Goal: Information Seeking & Learning: Find specific fact

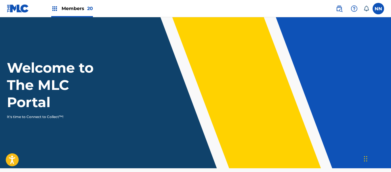
click at [339, 7] on img at bounding box center [339, 8] width 7 height 7
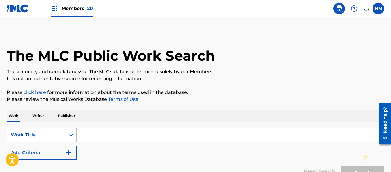
click at [36, 117] on p "Writer" at bounding box center [37, 116] width 15 height 12
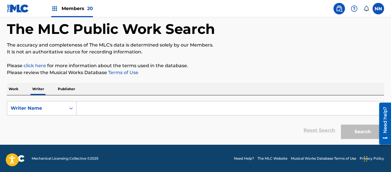
scroll to position [27, 0]
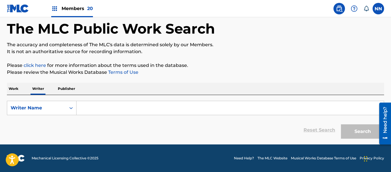
click at [100, 106] on input "Search Form" at bounding box center [229, 108] width 307 height 14
paste input "[PERSON_NAME]"
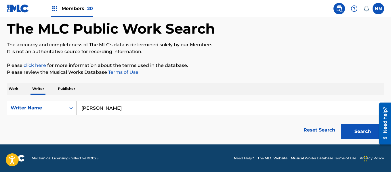
type input "[PERSON_NAME]"
click at [341, 125] on button "Search" at bounding box center [362, 132] width 43 height 14
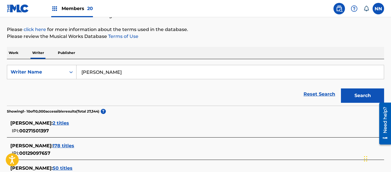
scroll to position [64, 0]
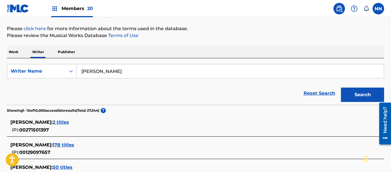
click at [139, 76] on input "[PERSON_NAME]" at bounding box center [229, 71] width 307 height 14
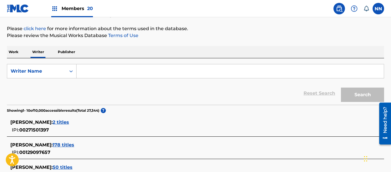
paste input "[PERSON_NAME]"
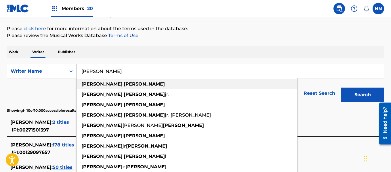
click at [124, 85] on strong "[PERSON_NAME]" at bounding box center [144, 83] width 41 height 5
type input "[PERSON_NAME]"
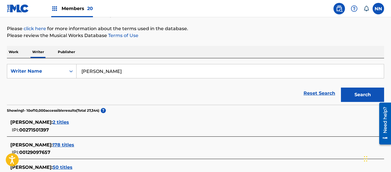
click at [355, 97] on button "Search" at bounding box center [362, 95] width 43 height 14
click at [73, 144] on span "178 titles" at bounding box center [64, 144] width 22 height 5
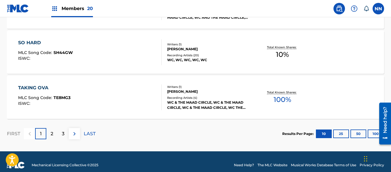
scroll to position [532, 0]
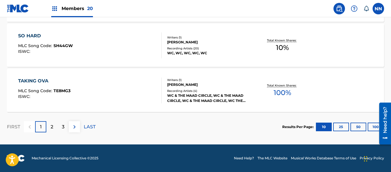
click at [374, 127] on button "100" at bounding box center [376, 127] width 16 height 9
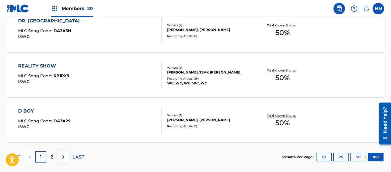
scroll to position [4595, 0]
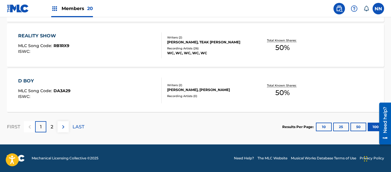
click at [53, 128] on p "2" at bounding box center [52, 127] width 3 height 7
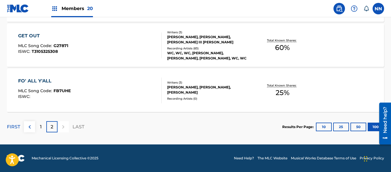
scroll to position [2694, 0]
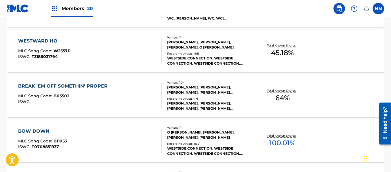
click at [38, 129] on div "BOW DOWN" at bounding box center [42, 131] width 49 height 7
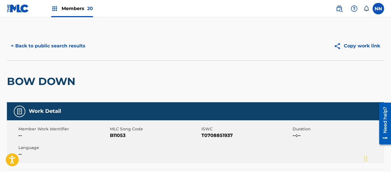
click at [20, 79] on h2 "BOW DOWN" at bounding box center [42, 81] width 71 height 13
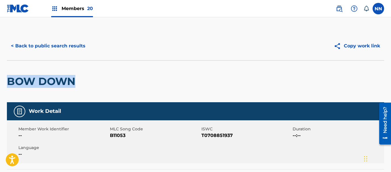
copy h2 "BOW DOWN"
click at [35, 45] on button "< Back to public search results" at bounding box center [48, 46] width 83 height 14
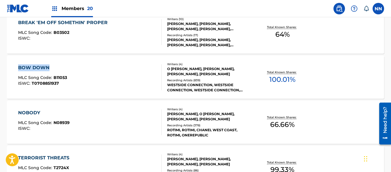
scroll to position [2768, 0]
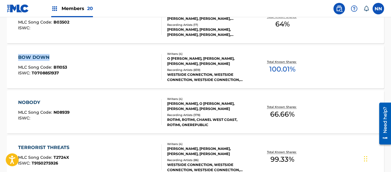
click at [28, 100] on div "NOBODY" at bounding box center [43, 102] width 51 height 7
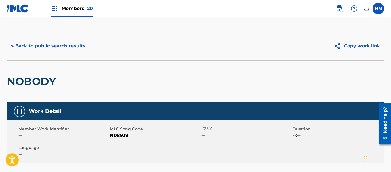
click at [21, 86] on h2 "NOBODY" at bounding box center [33, 81] width 52 height 13
copy h2 "NOBODY"
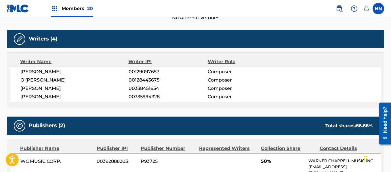
scroll to position [230, 0]
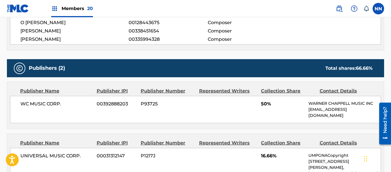
click at [35, 103] on span "WC MUSIC CORP." at bounding box center [56, 104] width 72 height 7
copy span "WC MUSIC CORP"
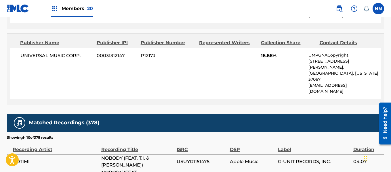
scroll to position [316, 0]
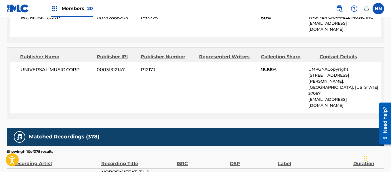
click at [31, 72] on span "UNIVERSAL MUSIC CORP." at bounding box center [56, 69] width 72 height 7
copy span "UNIVERSAL MUSIC CORP"
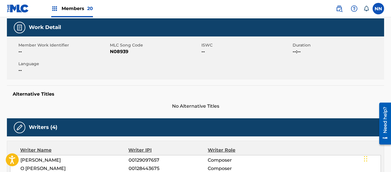
scroll to position [115, 0]
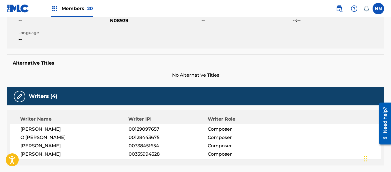
click at [41, 129] on span "[PERSON_NAME]" at bounding box center [74, 129] width 108 height 7
copy span "[PERSON_NAME]"
click at [40, 135] on span "O [PERSON_NAME]" at bounding box center [74, 137] width 108 height 7
copy span "O [PERSON_NAME]"
click at [34, 147] on span "[PERSON_NAME]" at bounding box center [74, 146] width 108 height 7
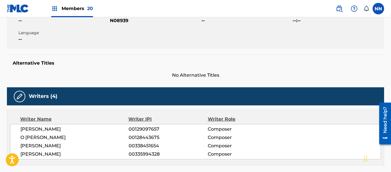
copy span "[PERSON_NAME]"
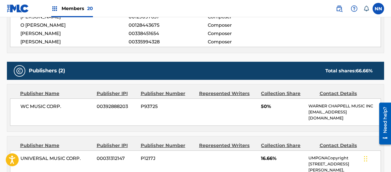
scroll to position [259, 0]
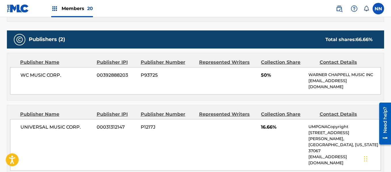
click at [260, 77] on div "WC MUSIC CORP. 00392888203 P93725 50% [PERSON_NAME] MUSIC INC [EMAIL_ADDRESS][D…" at bounding box center [195, 80] width 371 height 27
copy span "50%"
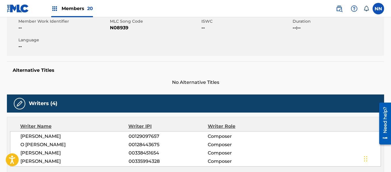
scroll to position [29, 0]
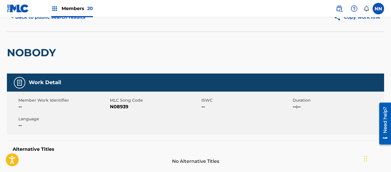
click at [21, 54] on h2 "NOBODY" at bounding box center [33, 52] width 52 height 13
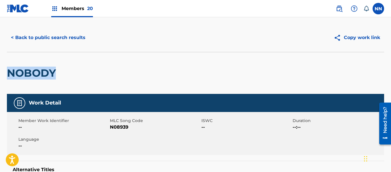
scroll to position [0, 0]
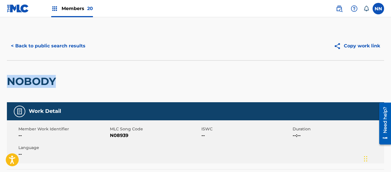
click at [33, 44] on button "< Back to public search results" at bounding box center [48, 46] width 83 height 14
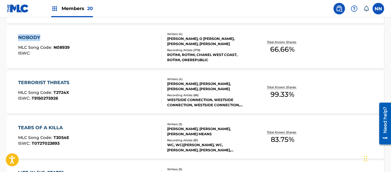
scroll to position [2842, 0]
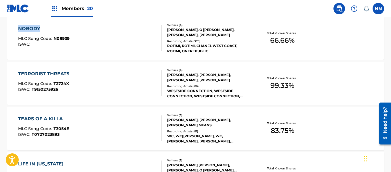
click at [46, 73] on div "TERRORIST THREATS" at bounding box center [45, 73] width 54 height 7
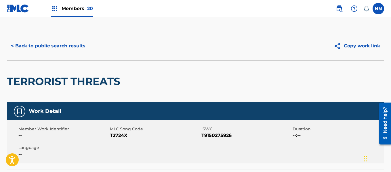
click at [28, 82] on h2 "TERRORIST THREATS" at bounding box center [65, 81] width 116 height 13
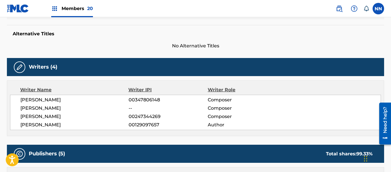
scroll to position [173, 0]
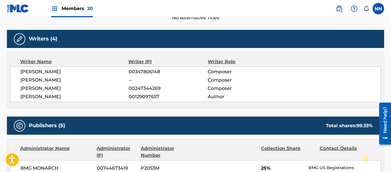
click at [39, 68] on div "[PERSON_NAME] 00347806148 Composer [PERSON_NAME] -- Composer [PERSON_NAME] 0024…" at bounding box center [195, 84] width 371 height 35
click at [42, 93] on span "[PERSON_NAME]" at bounding box center [74, 96] width 108 height 7
click at [52, 73] on span "[PERSON_NAME]" at bounding box center [74, 71] width 108 height 7
click at [52, 81] on span "[PERSON_NAME]" at bounding box center [74, 80] width 108 height 7
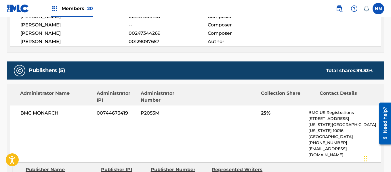
scroll to position [230, 0]
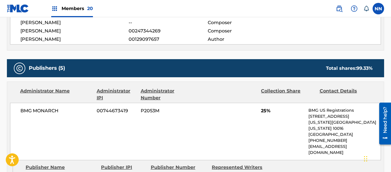
click at [261, 113] on span "25%" at bounding box center [282, 111] width 43 height 7
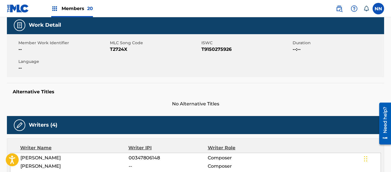
scroll to position [0, 0]
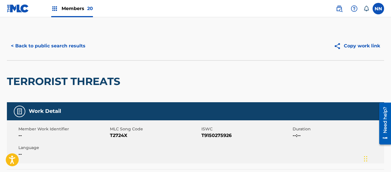
click at [40, 81] on h2 "TERRORIST THREATS" at bounding box center [65, 81] width 116 height 13
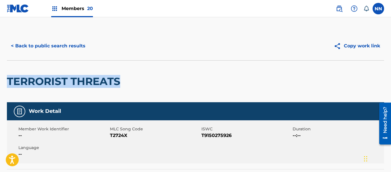
click at [40, 47] on button "< Back to public search results" at bounding box center [48, 46] width 83 height 14
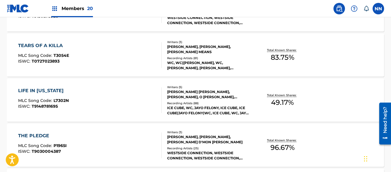
scroll to position [2915, 0]
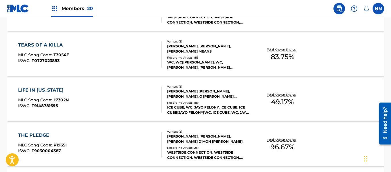
click at [48, 43] on div "TEARS OF A KILLA" at bounding box center [43, 45] width 51 height 7
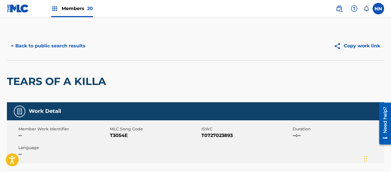
click at [34, 81] on h2 "TEARS OF A KILLA" at bounding box center [58, 81] width 102 height 13
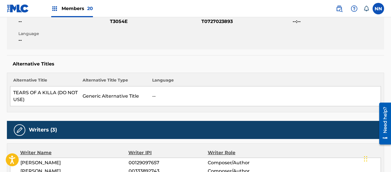
scroll to position [173, 0]
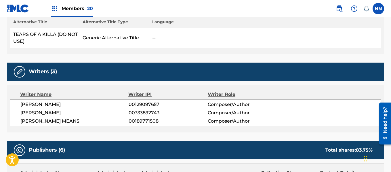
click at [40, 104] on span "[PERSON_NAME]" at bounding box center [74, 104] width 108 height 7
click at [41, 112] on span "[PERSON_NAME]" at bounding box center [74, 113] width 108 height 7
click at [42, 122] on span "[PERSON_NAME] MEANS" at bounding box center [74, 121] width 108 height 7
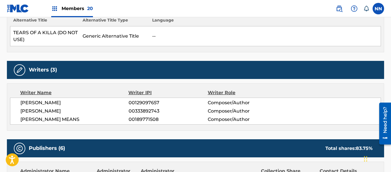
scroll to position [230, 0]
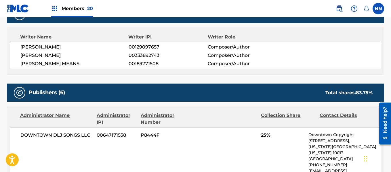
click at [261, 139] on div "DOWNTOWN DLJ SONGS LLC 00647171538 P8444F 25% Downtown Copyright [STREET_ADDRES…" at bounding box center [195, 156] width 371 height 58
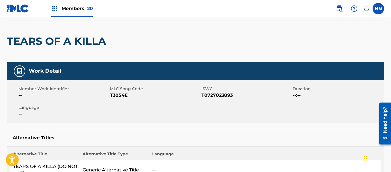
scroll to position [0, 0]
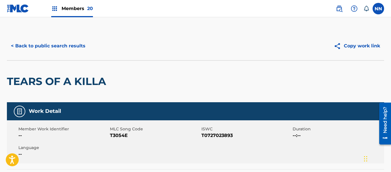
click at [34, 79] on h2 "TEARS OF A KILLA" at bounding box center [58, 81] width 102 height 13
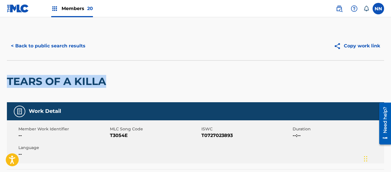
click at [49, 43] on button "< Back to public search results" at bounding box center [48, 46] width 83 height 14
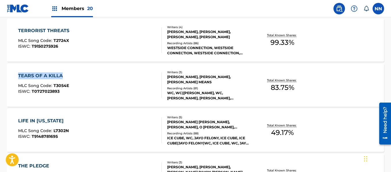
scroll to position [2903, 0]
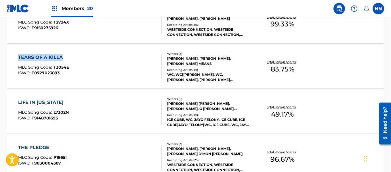
click at [41, 101] on div "LIFE IN [US_STATE]" at bounding box center [43, 102] width 51 height 7
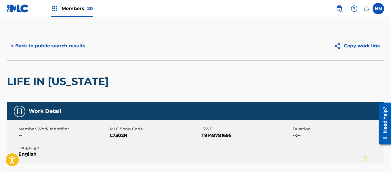
click at [34, 82] on h2 "LIFE IN [US_STATE]" at bounding box center [59, 81] width 105 height 13
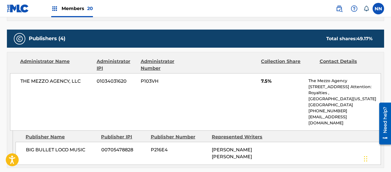
scroll to position [288, 0]
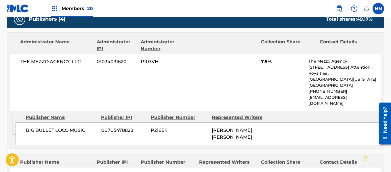
click at [39, 127] on span "BIG BULLET LOCO MUSIC" at bounding box center [61, 130] width 71 height 7
click at [39, 61] on span "THE MEZZO AGENCY, LLC" at bounding box center [56, 61] width 72 height 7
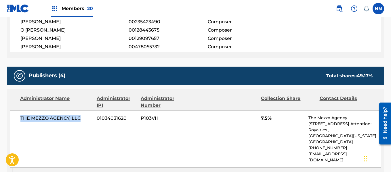
scroll to position [230, 0]
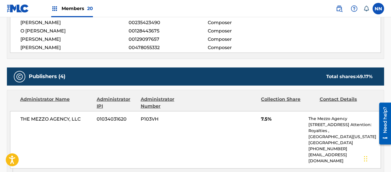
click at [32, 41] on span "[PERSON_NAME]" at bounding box center [74, 39] width 108 height 7
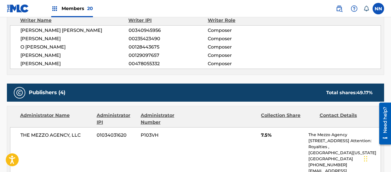
scroll to position [201, 0]
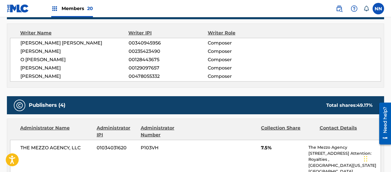
click at [42, 41] on span "[PERSON_NAME] [PERSON_NAME]" at bounding box center [74, 43] width 108 height 7
click at [38, 52] on span "[PERSON_NAME]" at bounding box center [74, 51] width 108 height 7
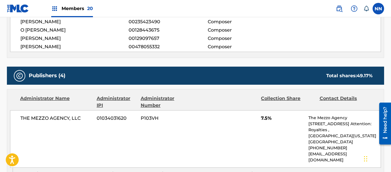
scroll to position [259, 0]
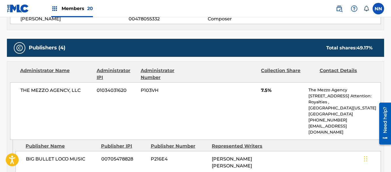
click at [261, 88] on span "7.5%" at bounding box center [282, 90] width 43 height 7
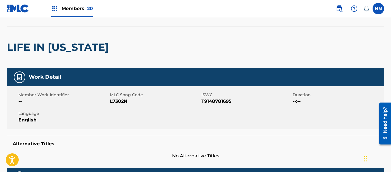
scroll to position [0, 0]
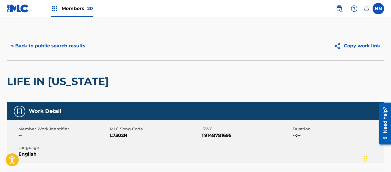
click at [21, 86] on h2 "LIFE IN [US_STATE]" at bounding box center [59, 81] width 105 height 13
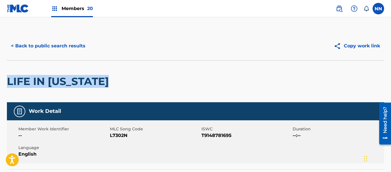
click at [39, 46] on button "< Back to public search results" at bounding box center [48, 46] width 83 height 14
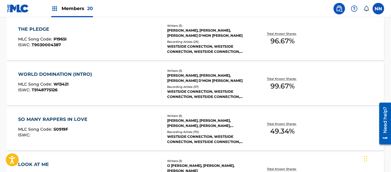
scroll to position [2969, 0]
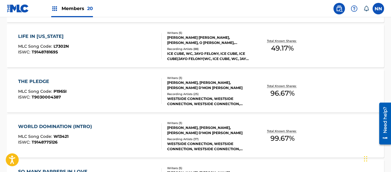
click at [35, 81] on div "THE PLEDGE" at bounding box center [42, 81] width 49 height 7
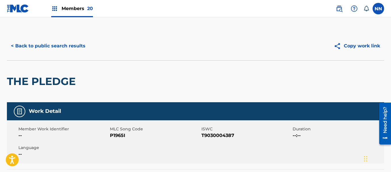
click at [41, 87] on h2 "THE PLEDGE" at bounding box center [43, 81] width 72 height 13
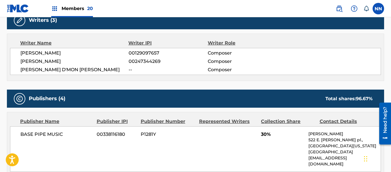
scroll to position [201, 0]
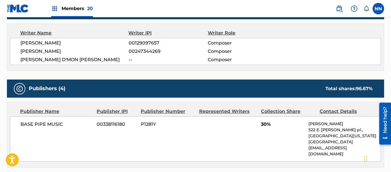
click at [40, 125] on span "BASE PIPE MUSIC" at bounding box center [56, 124] width 72 height 7
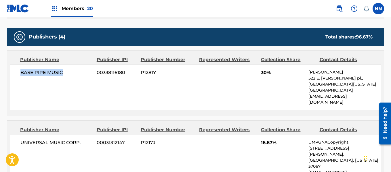
scroll to position [259, 0]
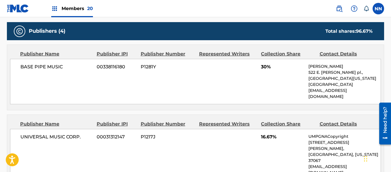
click at [43, 134] on span "UNIVERSAL MUSIC CORP." at bounding box center [56, 137] width 72 height 7
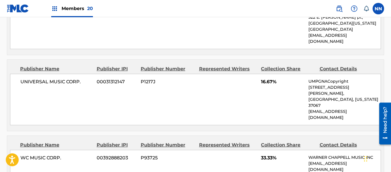
scroll to position [316, 0]
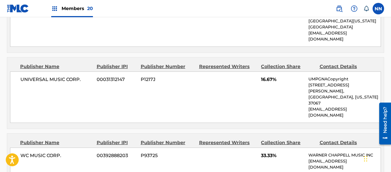
click at [43, 152] on span "WC MUSIC CORP." at bounding box center [56, 155] width 72 height 7
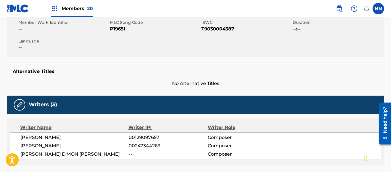
scroll to position [115, 0]
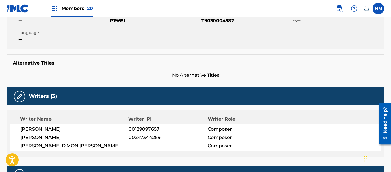
click at [35, 131] on span "[PERSON_NAME]" at bounding box center [74, 129] width 108 height 7
click at [37, 143] on span "[PERSON_NAME] D'MON [PERSON_NAME]" at bounding box center [74, 146] width 108 height 7
click at [45, 148] on span "[PERSON_NAME] D'MON [PERSON_NAME]" at bounding box center [74, 146] width 108 height 7
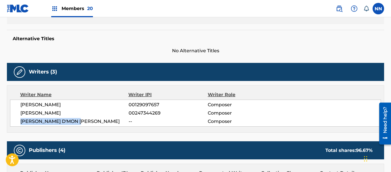
scroll to position [173, 0]
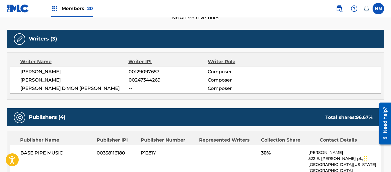
click at [261, 155] on div "BASE PIPE MUSIC 00338116180 P1281Y 30% [PERSON_NAME] [STREET_ADDRESS][PERSON_NA…" at bounding box center [195, 167] width 371 height 45
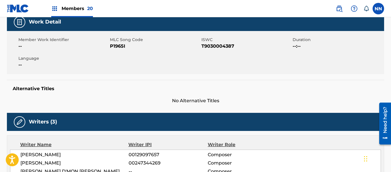
scroll to position [29, 0]
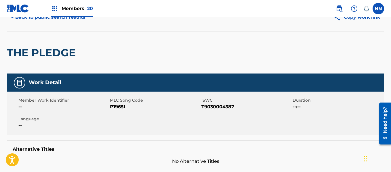
click at [60, 54] on h2 "THE PLEDGE" at bounding box center [43, 52] width 72 height 13
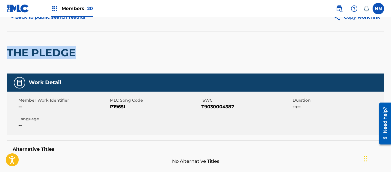
scroll to position [0, 0]
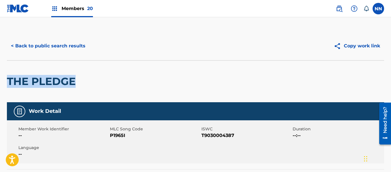
click at [49, 44] on button "< Back to public search results" at bounding box center [48, 46] width 83 height 14
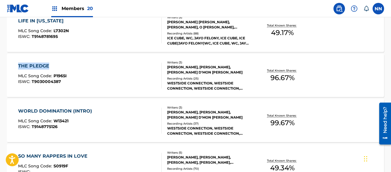
scroll to position [2993, 0]
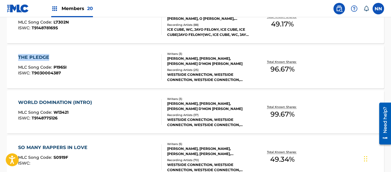
click at [56, 101] on div "WORLD DOMINATION (INTRO)" at bounding box center [56, 102] width 77 height 7
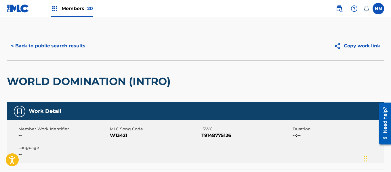
click at [43, 82] on h2 "WORLD DOMINATION (INTRO)" at bounding box center [90, 81] width 167 height 13
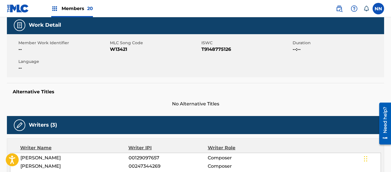
scroll to position [173, 0]
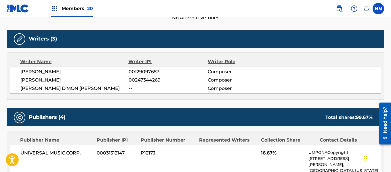
click at [39, 72] on span "[PERSON_NAME]" at bounding box center [74, 71] width 108 height 7
click at [36, 80] on span "[PERSON_NAME]" at bounding box center [74, 80] width 108 height 7
click at [38, 91] on span "[PERSON_NAME] D'MON [PERSON_NAME]" at bounding box center [74, 88] width 108 height 7
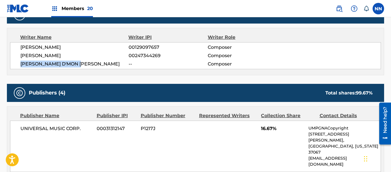
scroll to position [230, 0]
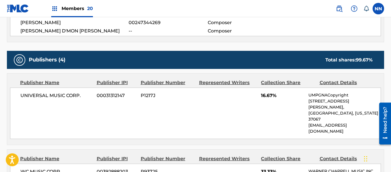
click at [258, 96] on div "UNIVERSAL MUSIC CORP. 00031312147 P1217J 16.67% UMPGNACopyright [STREET_ADDRESS…" at bounding box center [195, 113] width 371 height 51
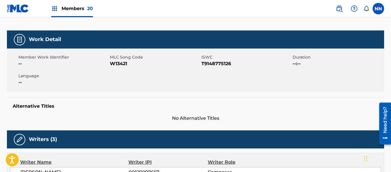
scroll to position [0, 0]
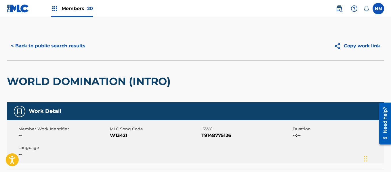
click at [21, 87] on h2 "WORLD DOMINATION (INTRO)" at bounding box center [90, 81] width 167 height 13
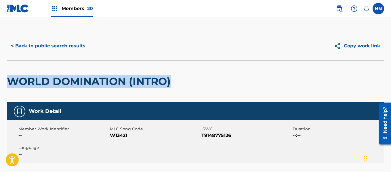
click at [39, 47] on button "< Back to public search results" at bounding box center [48, 46] width 83 height 14
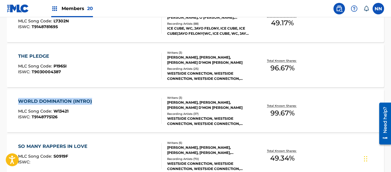
scroll to position [3027, 0]
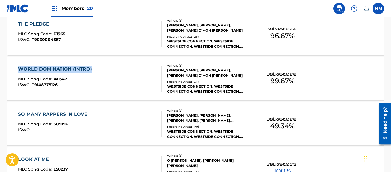
click at [34, 114] on div "SO MANY RAPPERS IN LOVE" at bounding box center [54, 114] width 72 height 7
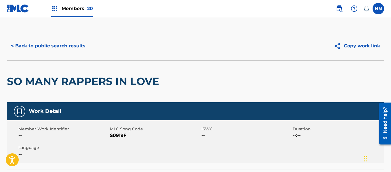
click at [35, 84] on h2 "SO MANY RAPPERS IN LOVE" at bounding box center [84, 81] width 155 height 13
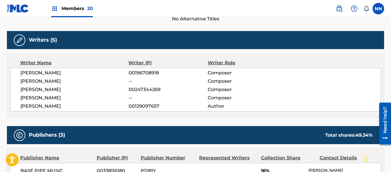
scroll to position [173, 0]
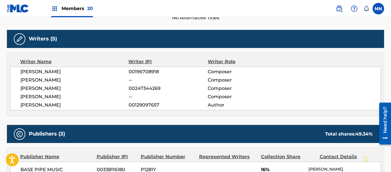
click at [34, 105] on span "[PERSON_NAME]" at bounding box center [74, 105] width 108 height 7
click at [35, 73] on span "[PERSON_NAME]" at bounding box center [74, 71] width 108 height 7
click at [35, 77] on span "[PERSON_NAME]" at bounding box center [74, 80] width 108 height 7
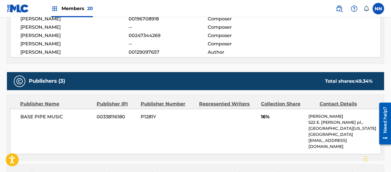
scroll to position [230, 0]
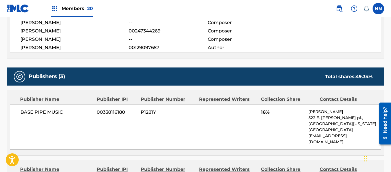
click at [258, 115] on div "BASE PIPE MUSIC 00338116180 P1281Y 16% [PERSON_NAME] [STREET_ADDRESS][PERSON_NA…" at bounding box center [195, 126] width 371 height 45
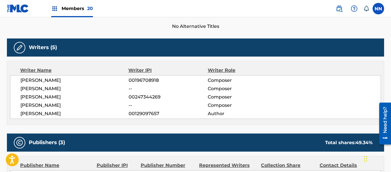
scroll to position [58, 0]
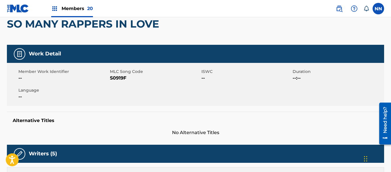
click at [27, 23] on h2 "SO MANY RAPPERS IN LOVE" at bounding box center [84, 24] width 155 height 13
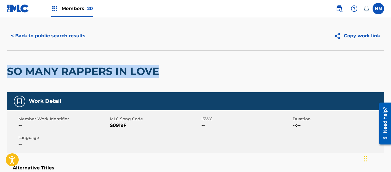
scroll to position [0, 0]
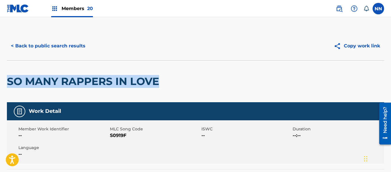
click at [36, 45] on button "< Back to public search results" at bounding box center [48, 46] width 83 height 14
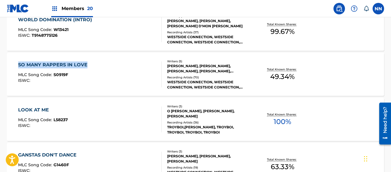
scroll to position [3112, 0]
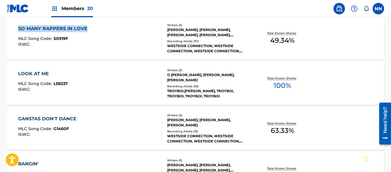
click at [33, 74] on div "LOOK AT ME" at bounding box center [43, 73] width 50 height 7
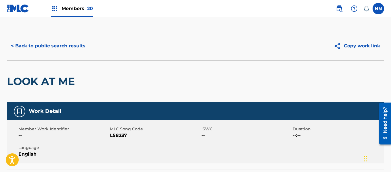
click at [31, 86] on h2 "LOOK AT ME" at bounding box center [42, 81] width 71 height 13
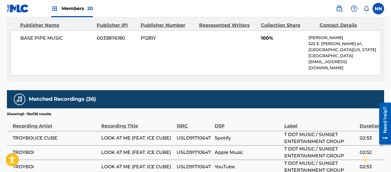
scroll to position [201, 0]
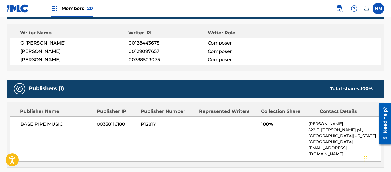
click at [29, 51] on span "[PERSON_NAME]" at bounding box center [74, 51] width 108 height 7
click at [28, 45] on span "O [PERSON_NAME]" at bounding box center [74, 43] width 108 height 7
click at [31, 57] on span "[PERSON_NAME]" at bounding box center [74, 59] width 108 height 7
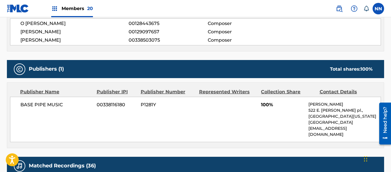
scroll to position [230, 0]
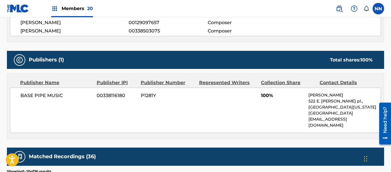
click at [257, 99] on div "BASE PIPE MUSIC 00338116180 P1281Y 100% [PERSON_NAME] [STREET_ADDRESS][PERSON_N…" at bounding box center [195, 110] width 371 height 45
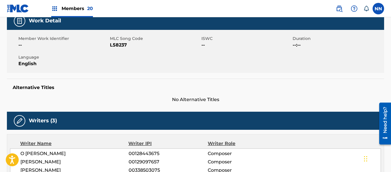
scroll to position [0, 0]
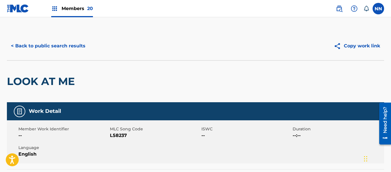
click at [38, 43] on button "< Back to public search results" at bounding box center [48, 46] width 83 height 14
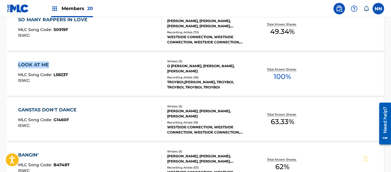
scroll to position [3158, 0]
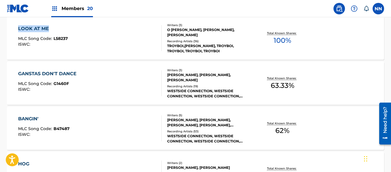
click at [37, 72] on div "GANSTAS DON'T DANCE" at bounding box center [48, 73] width 61 height 7
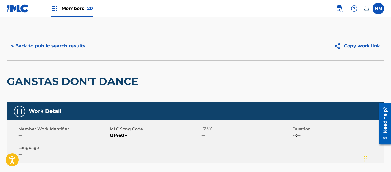
click at [35, 81] on h2 "GANSTAS DON'T DANCE" at bounding box center [74, 81] width 134 height 13
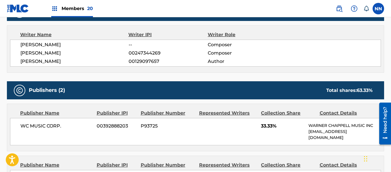
scroll to position [201, 0]
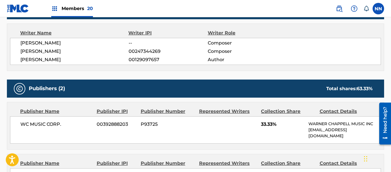
click at [45, 124] on span "WC MUSIC CORP." at bounding box center [56, 124] width 72 height 7
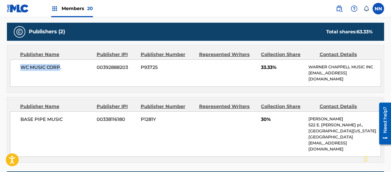
scroll to position [259, 0]
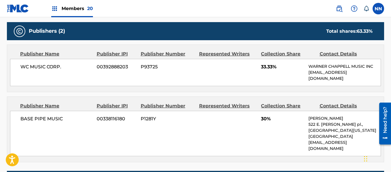
click at [50, 117] on span "BASE PIPE MUSIC" at bounding box center [56, 119] width 72 height 7
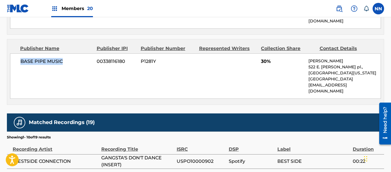
scroll to position [201, 0]
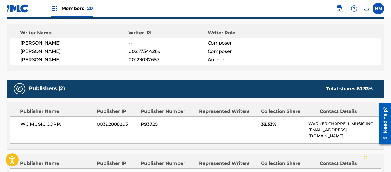
click at [35, 65] on div "[PERSON_NAME] -- Composer [PERSON_NAME] 00247344269 Composer [PERSON_NAME] 0012…" at bounding box center [195, 51] width 371 height 27
click at [34, 47] on div "[PERSON_NAME] -- Composer [PERSON_NAME] 00247344269 Composer [PERSON_NAME] 0012…" at bounding box center [195, 51] width 371 height 27
click at [35, 39] on div "[PERSON_NAME] -- Composer [PERSON_NAME] 00247344269 Composer [PERSON_NAME] 0012…" at bounding box center [195, 51] width 371 height 27
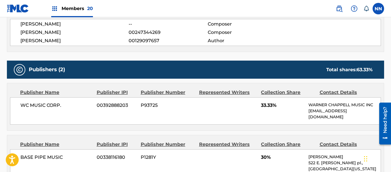
scroll to position [230, 0]
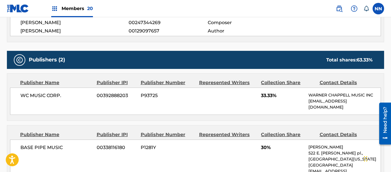
click at [258, 97] on div "WC MUSIC CORP. 00392888203 P93725 33.33% [PERSON_NAME] MUSIC INC [EMAIL_ADDRESS…" at bounding box center [195, 101] width 371 height 27
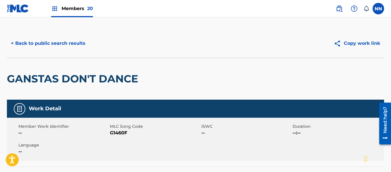
scroll to position [0, 0]
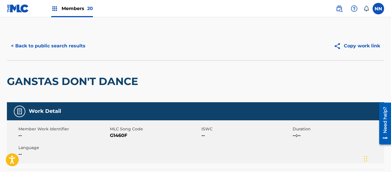
click at [24, 83] on h2 "GANSTAS DON'T DANCE" at bounding box center [74, 81] width 134 height 13
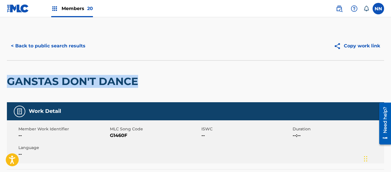
click at [57, 45] on button "< Back to public search results" at bounding box center [48, 46] width 83 height 14
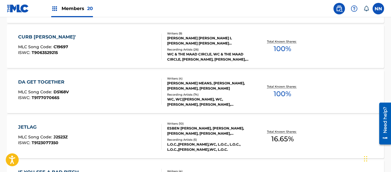
scroll to position [3145, 0]
